Goal: Information Seeking & Learning: Learn about a topic

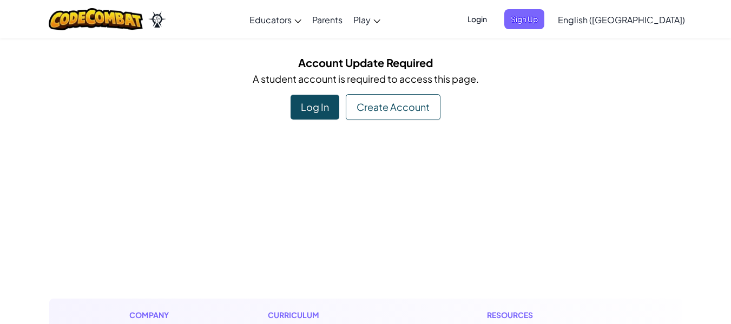
click at [310, 108] on div "Log In" at bounding box center [315, 107] width 49 height 25
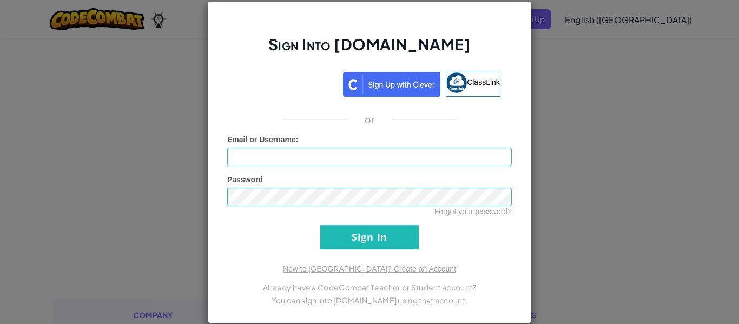
click at [486, 82] on span "ClassLink" at bounding box center [483, 81] width 33 height 9
click at [468, 78] on span "ClassLink" at bounding box center [483, 81] width 33 height 9
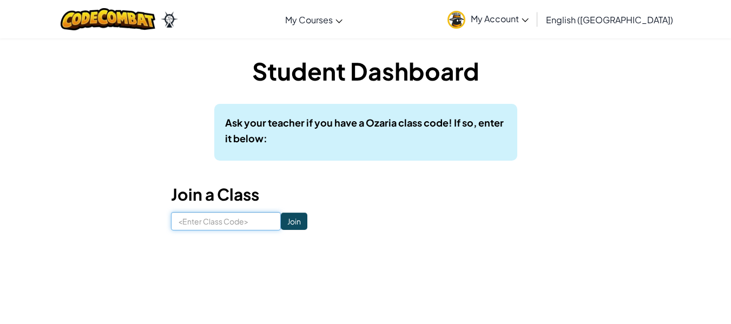
click at [222, 221] on input at bounding box center [226, 221] width 110 height 18
click at [232, 222] on input "LeafLifeLamb" at bounding box center [226, 221] width 110 height 18
type input "LeafLifeLamp"
click at [292, 217] on input "Join" at bounding box center [294, 221] width 27 height 17
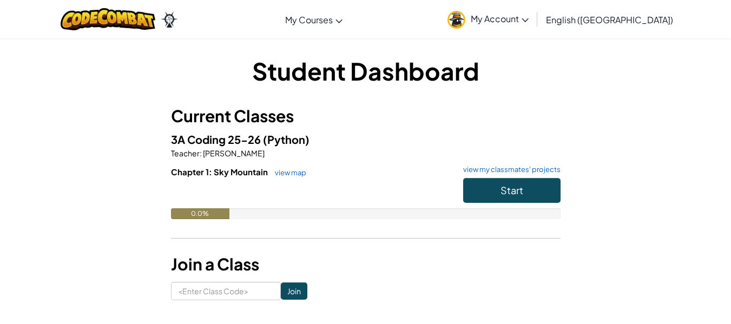
click at [529, 22] on span "My Account" at bounding box center [500, 18] width 58 height 11
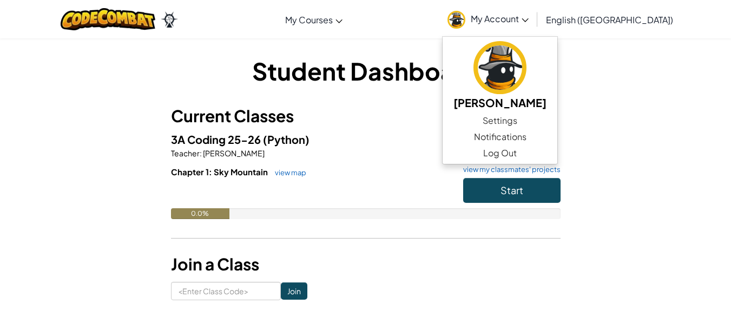
click at [669, 141] on div "Student Dashboard Current Classes 3A Coding 25-26 (Python) Teacher : [PERSON_NA…" at bounding box center [365, 177] width 633 height 246
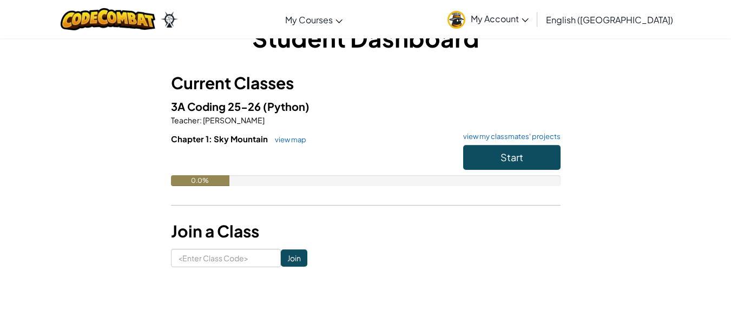
scroll to position [32, 0]
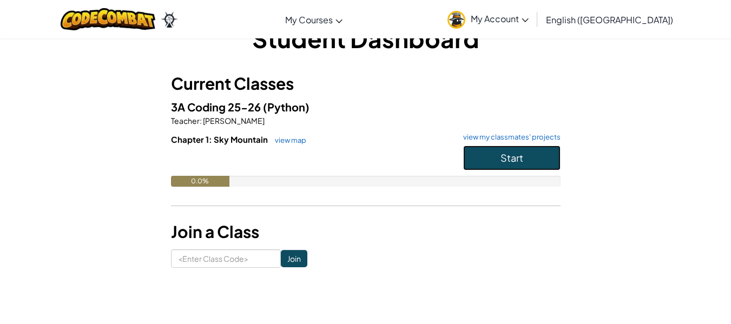
click at [496, 158] on button "Start" at bounding box center [511, 158] width 97 height 25
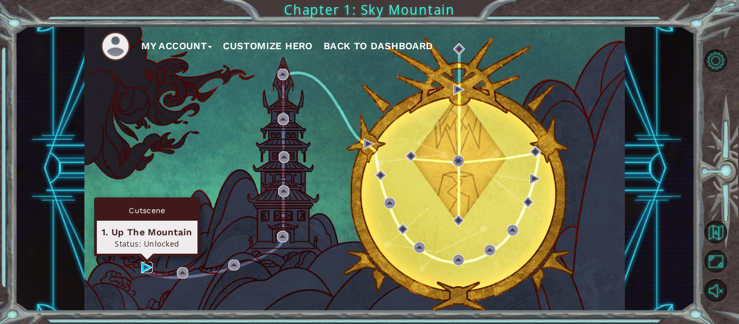
click at [145, 271] on img at bounding box center [146, 267] width 11 height 11
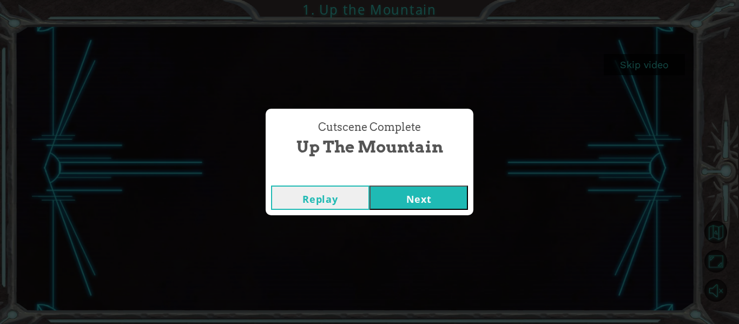
click at [409, 193] on button "Next" at bounding box center [419, 198] width 99 height 24
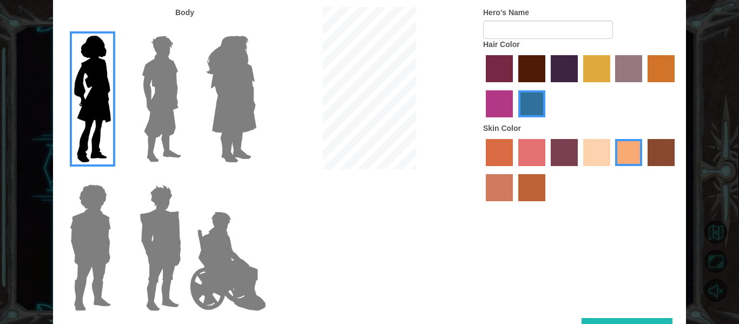
click at [186, 90] on div at bounding box center [158, 95] width 70 height 149
click at [225, 102] on img at bounding box center [231, 98] width 59 height 135
click at [256, 29] on input "Hero Amethyst" at bounding box center [256, 29] width 0 height 0
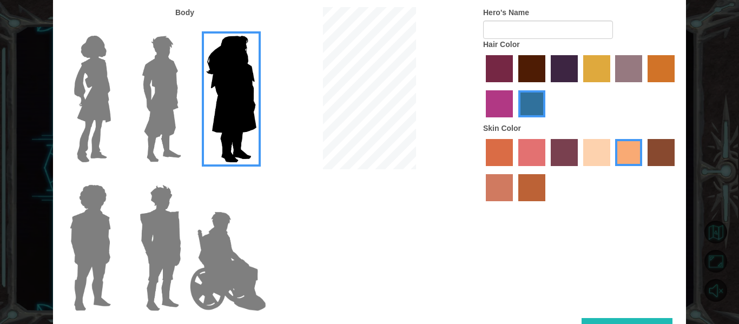
click at [167, 106] on img at bounding box center [161, 98] width 48 height 135
click at [186, 29] on input "Hero Lars" at bounding box center [186, 29] width 0 height 0
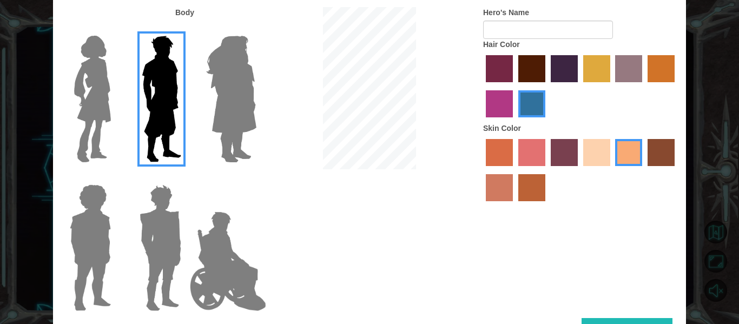
click at [73, 211] on img at bounding box center [90, 247] width 50 height 135
click at [115, 178] on input "Hero Steven" at bounding box center [115, 178] width 0 height 0
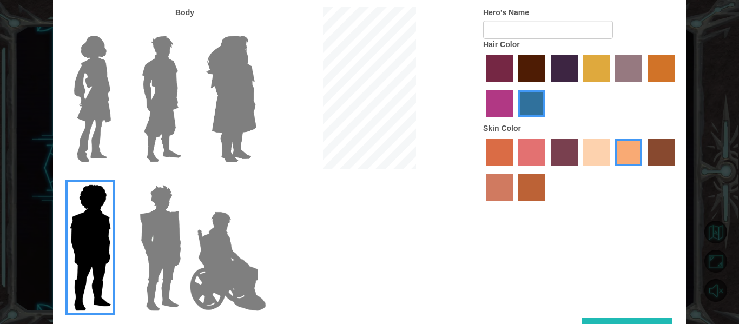
click at [166, 247] on img at bounding box center [160, 247] width 50 height 135
click at [186, 178] on input "Hero Garnet" at bounding box center [186, 178] width 0 height 0
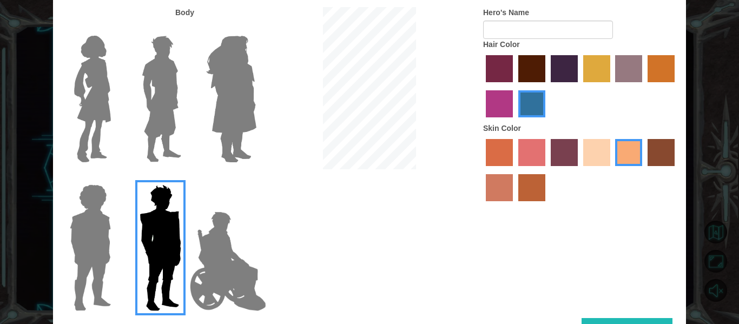
click at [202, 253] on img at bounding box center [228, 261] width 85 height 108
click at [256, 178] on input "Hero Jamie" at bounding box center [256, 178] width 0 height 0
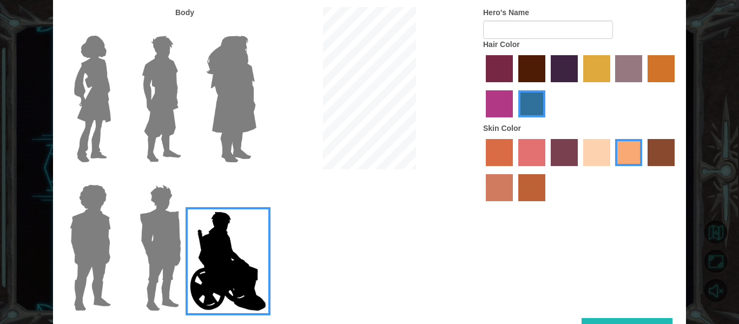
click at [108, 86] on img at bounding box center [92, 98] width 45 height 135
click at [115, 29] on input "Hero Connie" at bounding box center [115, 29] width 0 height 0
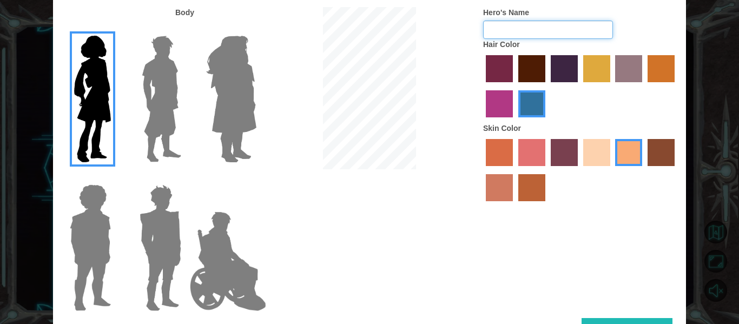
click at [541, 30] on input "Hero's Name" at bounding box center [548, 30] width 130 height 18
type input "V"
type input "Zoey the vidha <3"
click at [565, 69] on label "hot purple hair color" at bounding box center [564, 68] width 27 height 27
click at [547, 86] on input "hot purple hair color" at bounding box center [547, 86] width 0 height 0
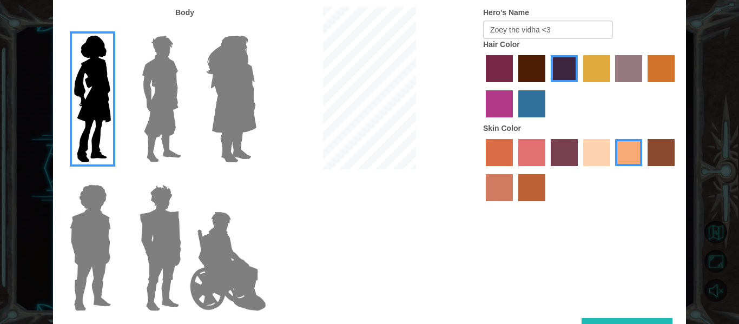
click at [599, 155] on label "sandy beach skin color" at bounding box center [596, 152] width 27 height 27
click at [580, 170] on input "sandy beach skin color" at bounding box center [580, 170] width 0 height 0
click at [636, 153] on label "tacao skin color" at bounding box center [628, 152] width 27 height 27
click at [612, 170] on input "tacao skin color" at bounding box center [612, 170] width 0 height 0
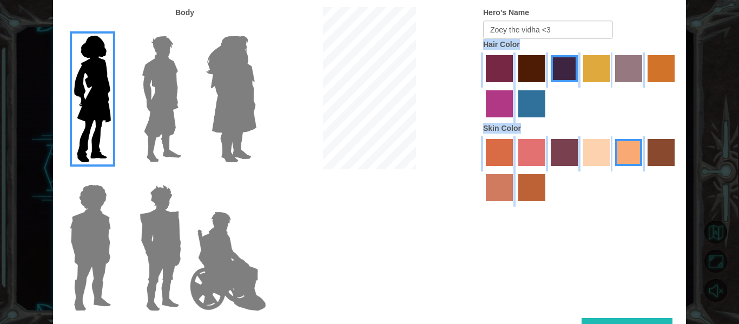
drag, startPoint x: 539, startPoint y: 252, endPoint x: 484, endPoint y: 50, distance: 209.7
click at [484, 50] on div "Body Hero's Name [PERSON_NAME] the vidha <3 Hair Color Skin Color" at bounding box center [369, 162] width 633 height 311
click at [554, 215] on div "Body Hero's Name [PERSON_NAME] the vidha <3 Hair Color Skin Color" at bounding box center [369, 162] width 633 height 311
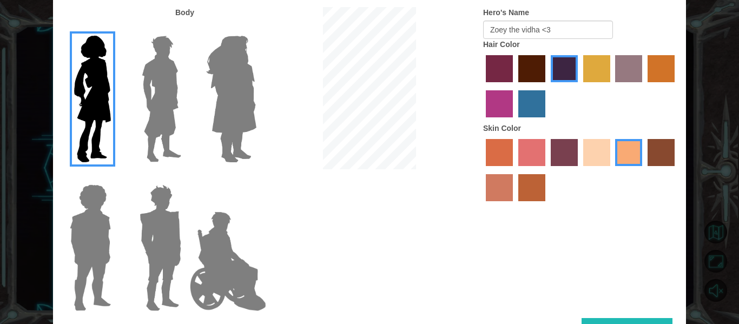
click at [607, 322] on button "Done" at bounding box center [627, 330] width 91 height 24
